Goal: Task Accomplishment & Management: Manage account settings

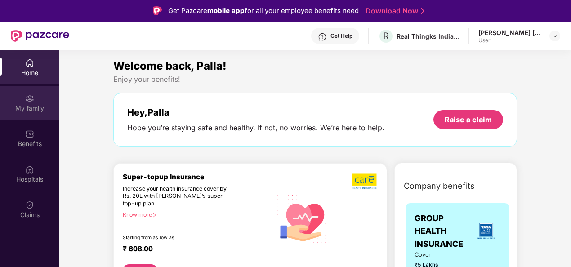
click at [31, 101] on img at bounding box center [29, 98] width 9 height 9
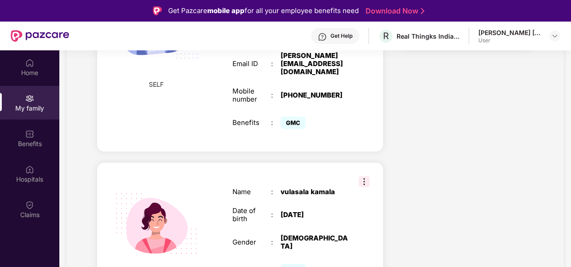
scroll to position [315, 0]
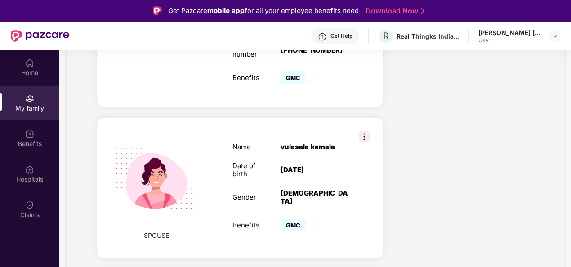
click at [364, 131] on img at bounding box center [364, 136] width 11 height 11
click at [380, 122] on span "Remove" at bounding box center [384, 120] width 24 height 10
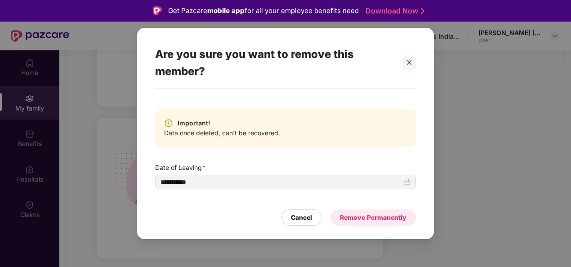
click at [370, 214] on div "Remove Permanently" at bounding box center [373, 218] width 66 height 10
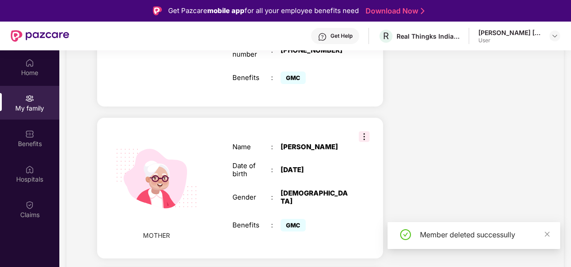
scroll to position [0, 0]
